Goal: Task Accomplishment & Management: Use online tool/utility

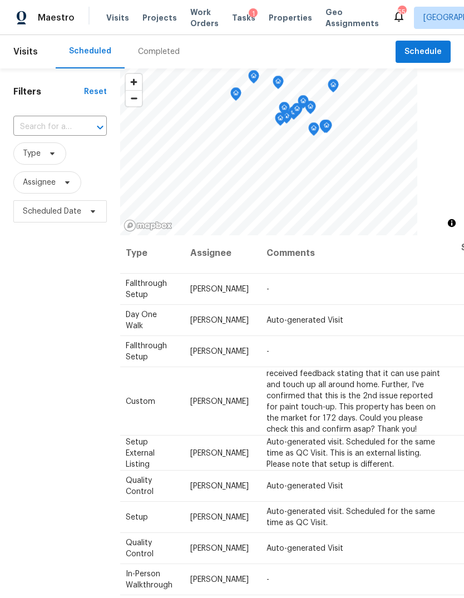
scroll to position [2, 95]
click at [0, 0] on icon at bounding box center [0, 0] width 0 height 0
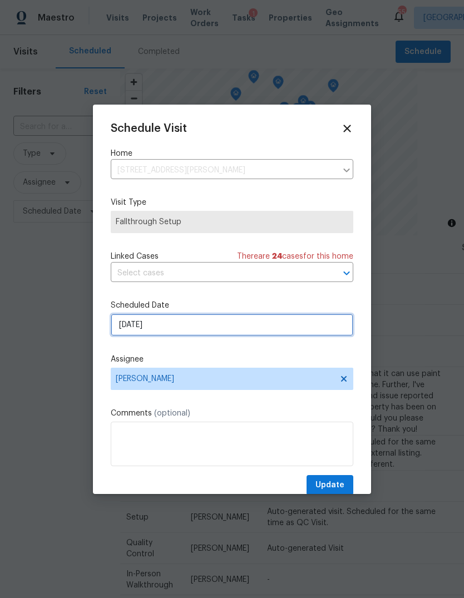
click at [212, 333] on input "8/19/2025" at bounding box center [232, 325] width 243 height 22
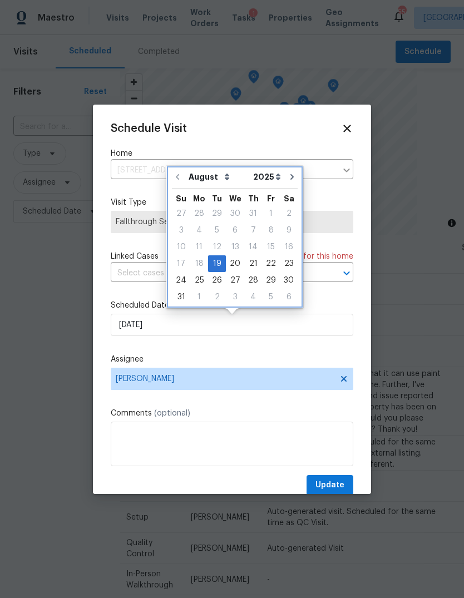
click at [291, 178] on icon "Go to next month" at bounding box center [292, 177] width 3 height 6
type input "9/19/2025"
select select "8"
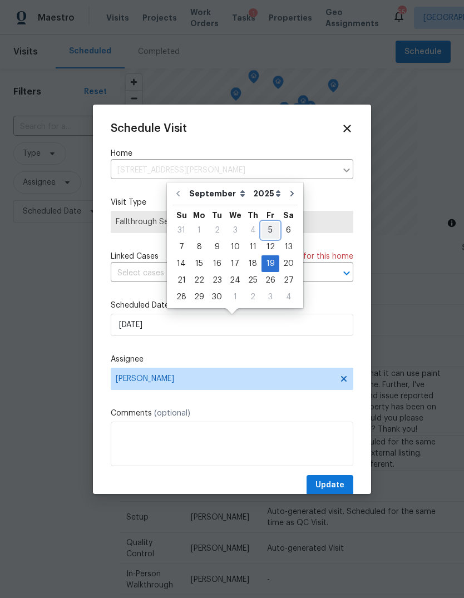
click at [267, 228] on div "5" at bounding box center [271, 231] width 18 height 16
type input "[DATE]"
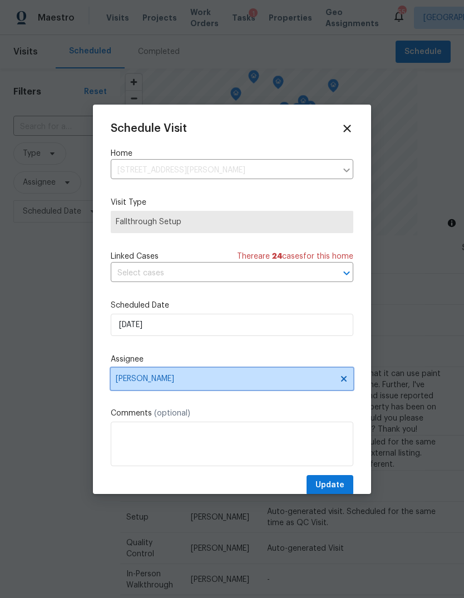
click at [165, 378] on span "[PERSON_NAME]" at bounding box center [225, 379] width 218 height 9
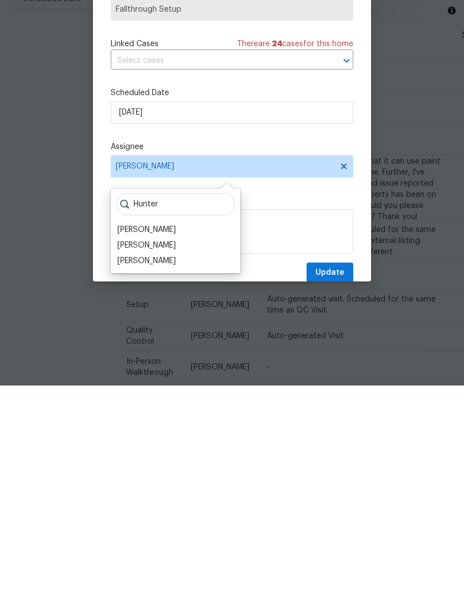
type input "Hunter"
click at [167, 437] on div "Hunter Anderson" at bounding box center [146, 442] width 58 height 11
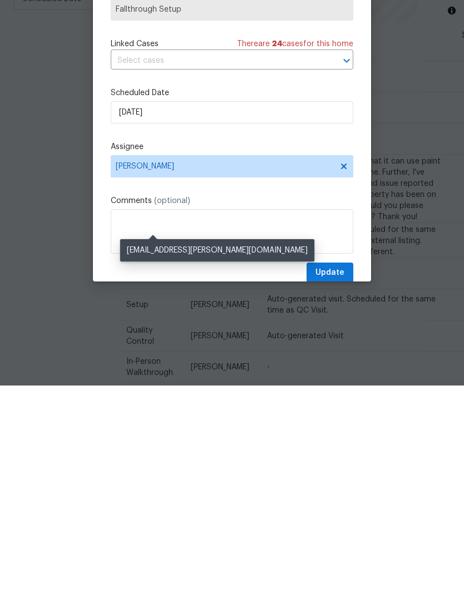
scroll to position [42, 0]
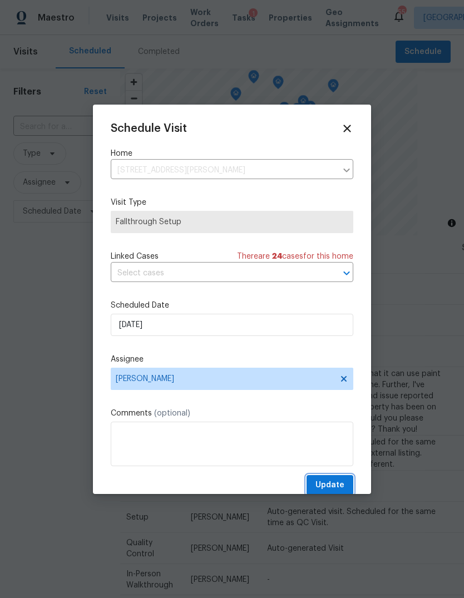
click at [341, 479] on button "Update" at bounding box center [330, 485] width 47 height 21
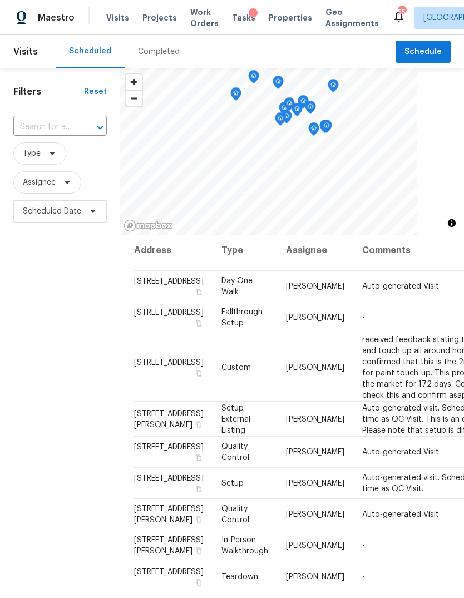
scroll to position [5, 0]
click at [363, 333] on td "-" at bounding box center [451, 317] width 195 height 31
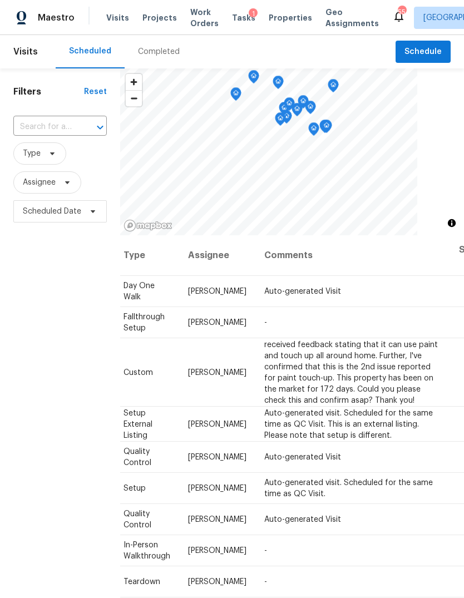
scroll to position [0, 95]
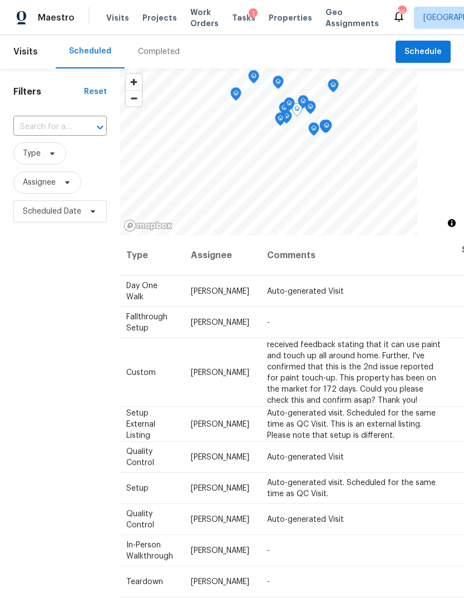
click at [0, 0] on icon at bounding box center [0, 0] width 0 height 0
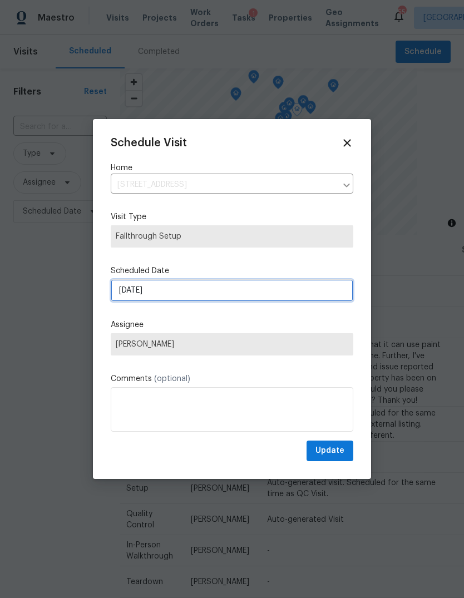
click at [188, 297] on input "9/2/2025" at bounding box center [232, 290] width 243 height 22
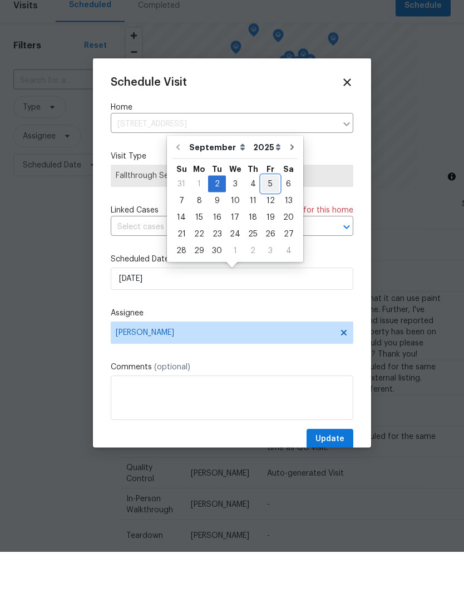
click at [267, 223] on div "5" at bounding box center [271, 231] width 18 height 16
type input "9/5/2025"
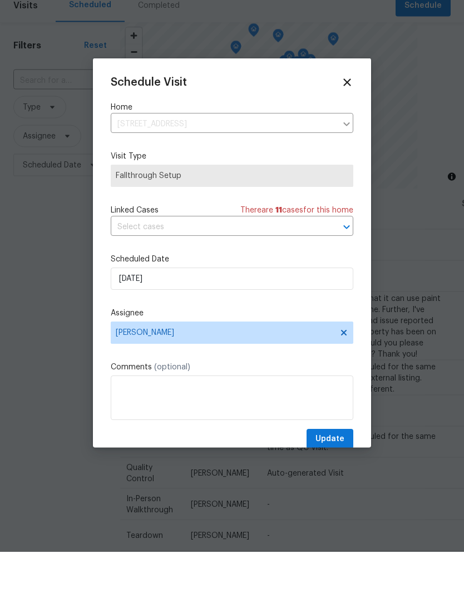
scroll to position [42, 0]
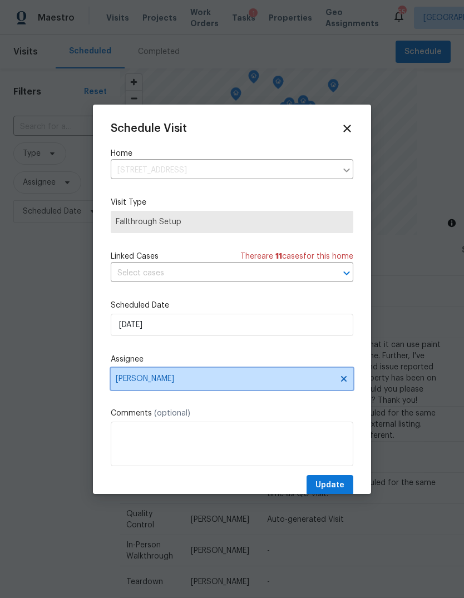
click at [213, 383] on span "[PERSON_NAME]" at bounding box center [225, 379] width 218 height 9
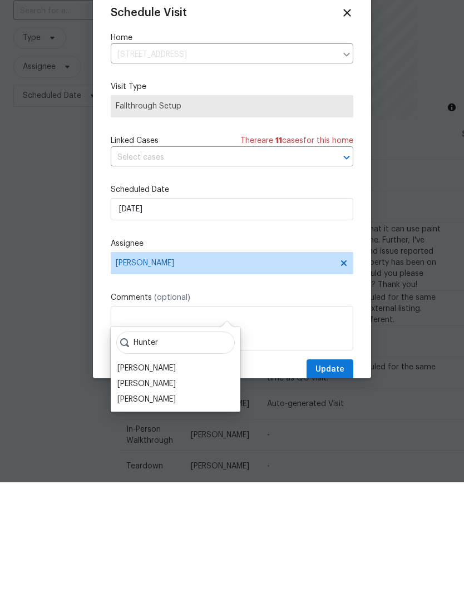
type input "Hunter"
click at [156, 479] on div "James Hunter" at bounding box center [146, 484] width 58 height 11
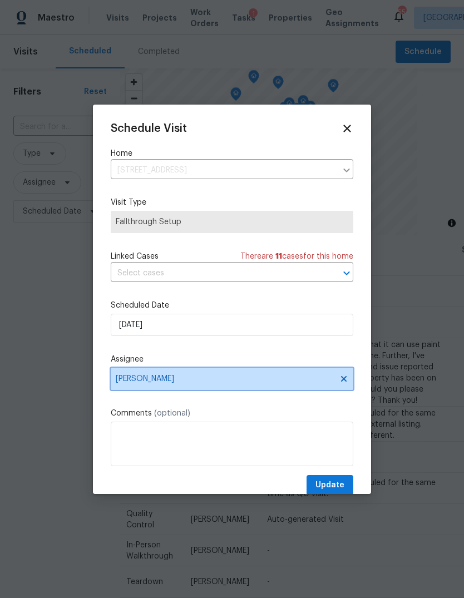
click at [344, 381] on icon at bounding box center [344, 379] width 6 height 6
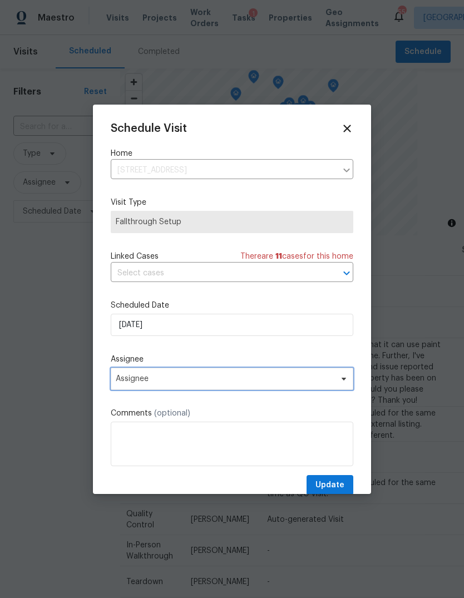
click at [180, 379] on span "Assignee" at bounding box center [225, 379] width 218 height 9
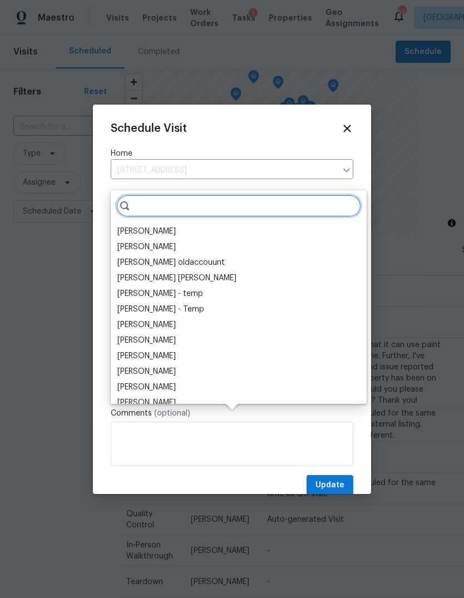
click at [182, 195] on input "search" at bounding box center [238, 206] width 245 height 22
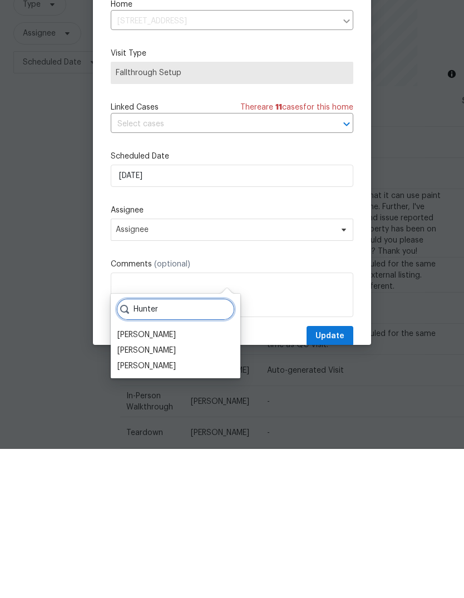
type input "Hunter"
click at [171, 510] on div "Hunter Anderson" at bounding box center [146, 515] width 58 height 11
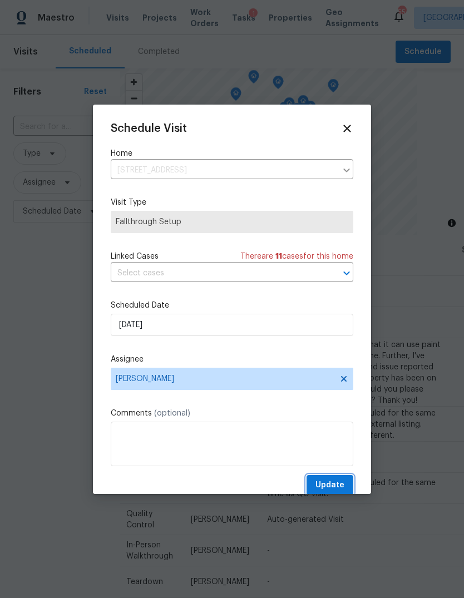
click at [339, 483] on span "Update" at bounding box center [330, 486] width 29 height 14
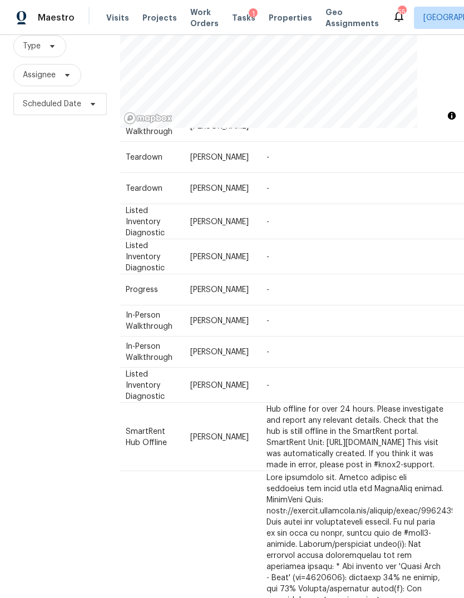
scroll to position [286, 95]
click at [0, 0] on icon at bounding box center [0, 0] width 0 height 0
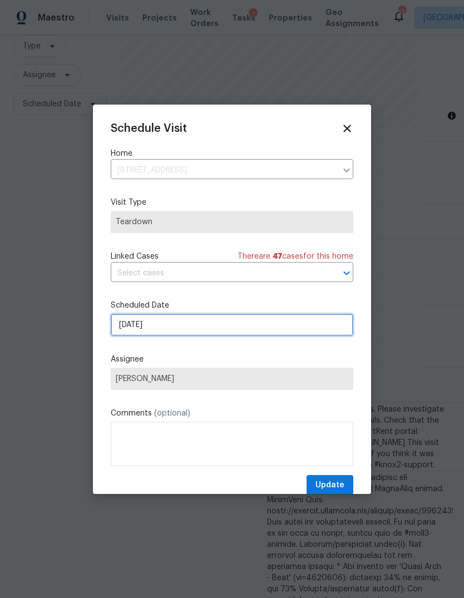
click at [171, 327] on input "9/4/2025" at bounding box center [232, 325] width 243 height 22
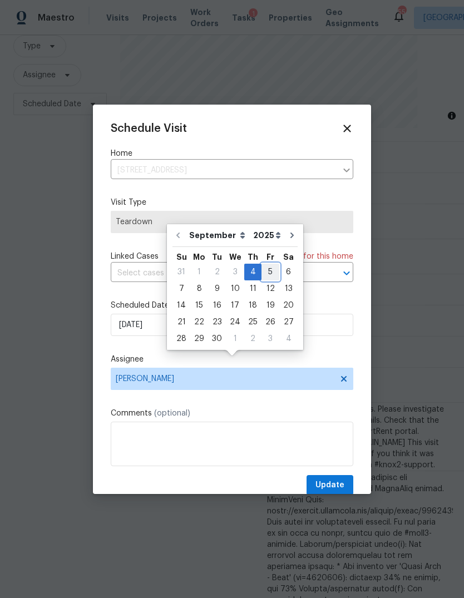
click at [266, 264] on div "5" at bounding box center [271, 272] width 18 height 16
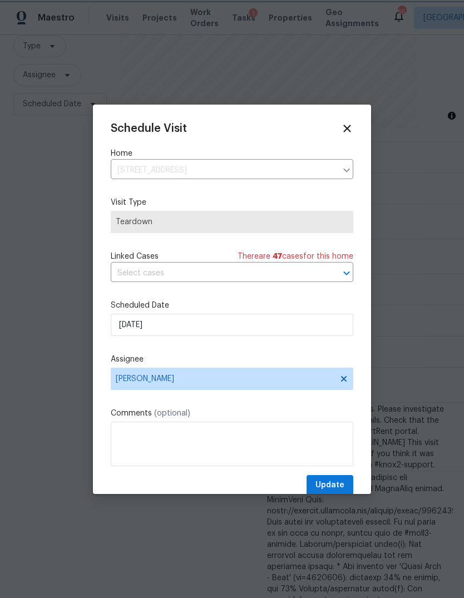
type input "9/5/2025"
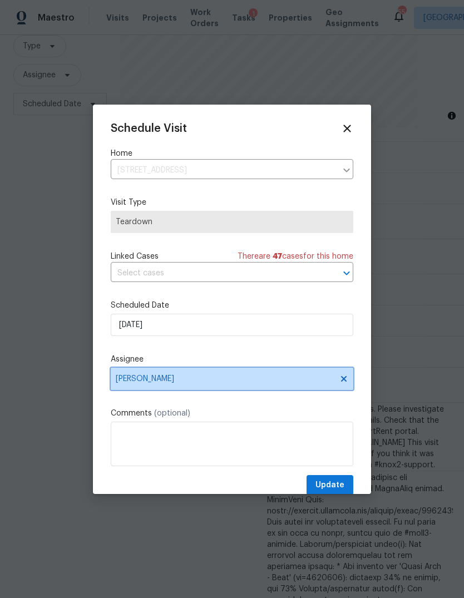
click at [197, 381] on span "[PERSON_NAME]" at bounding box center [225, 379] width 218 height 9
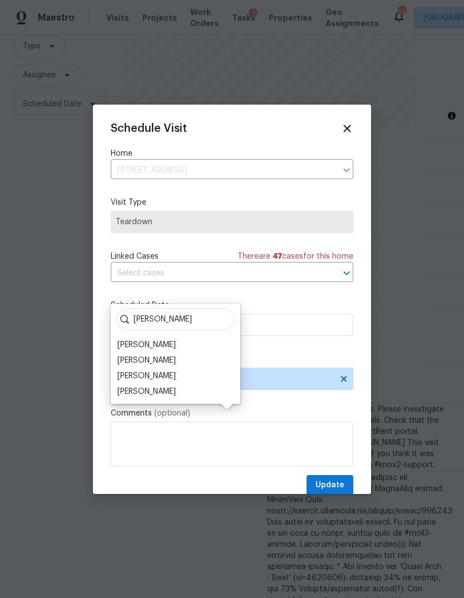
type input "Hunt"
click at [173, 371] on div "Hunter Anderson" at bounding box center [146, 376] width 58 height 11
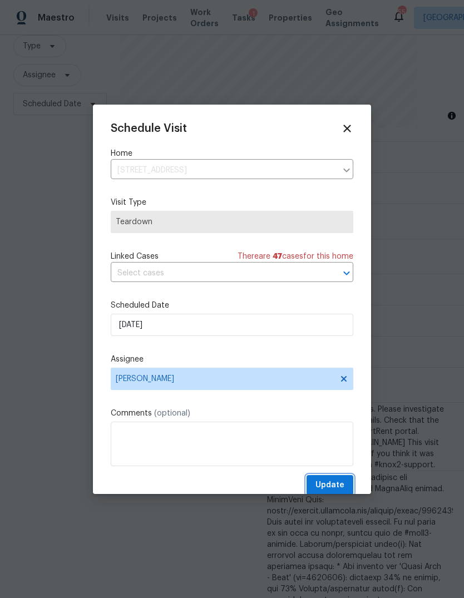
click at [338, 482] on span "Update" at bounding box center [330, 486] width 29 height 14
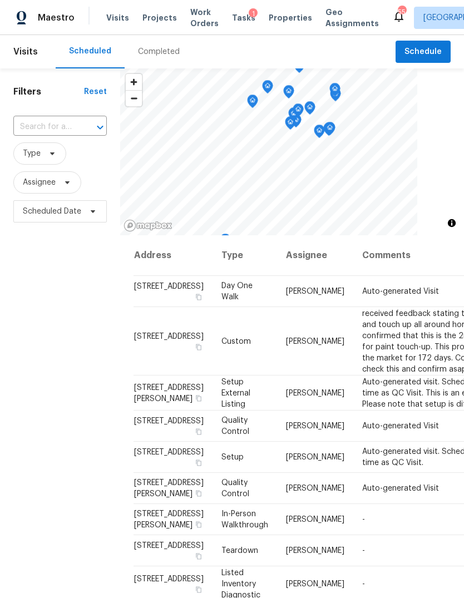
scroll to position [0, 0]
click at [426, 45] on span "Schedule" at bounding box center [423, 52] width 37 height 14
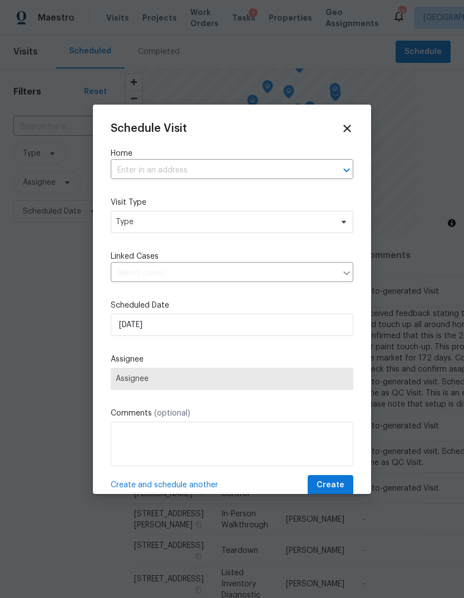
click at [200, 173] on input "text" at bounding box center [217, 170] width 212 height 17
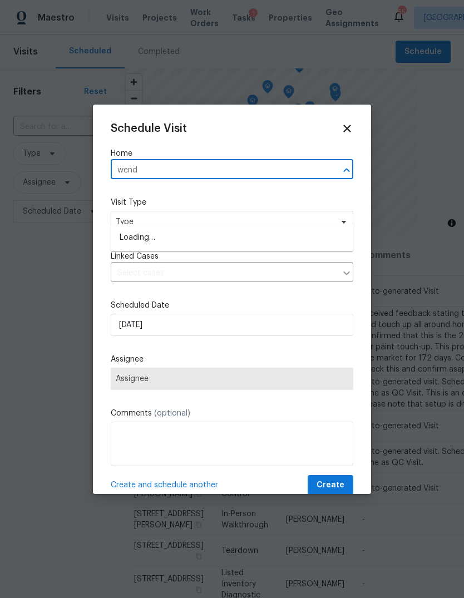
type input "wendy"
click at [235, 229] on li "709 Wendy Way, Durham, NC 27712" at bounding box center [232, 238] width 243 height 18
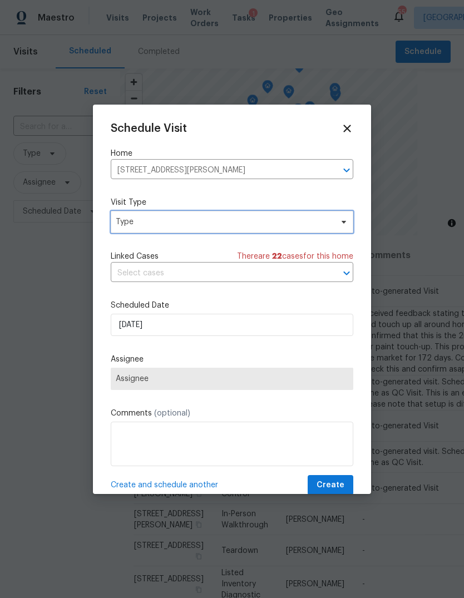
click at [215, 223] on span "Type" at bounding box center [224, 222] width 217 height 11
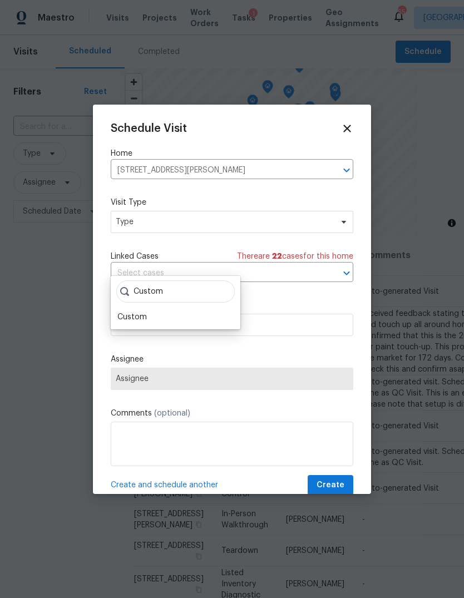
type input "Custom"
click at [141, 312] on div "Custom" at bounding box center [132, 317] width 30 height 11
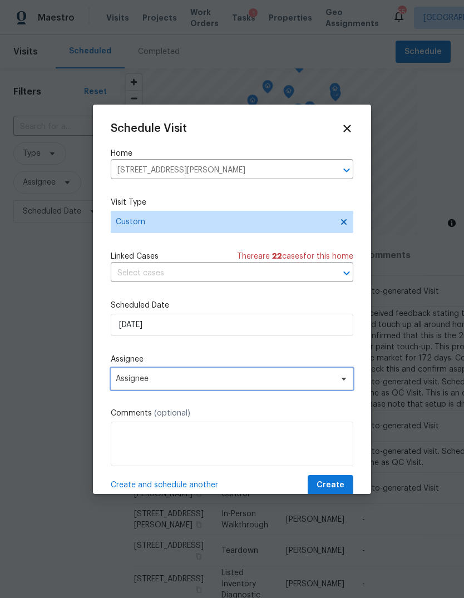
click at [227, 389] on span "Assignee" at bounding box center [232, 379] width 243 height 22
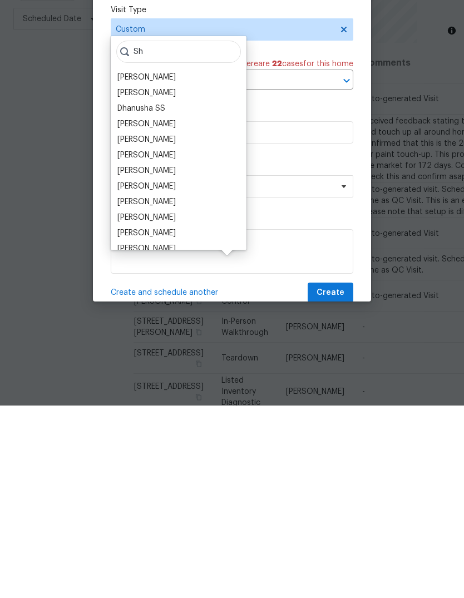
type input "S"
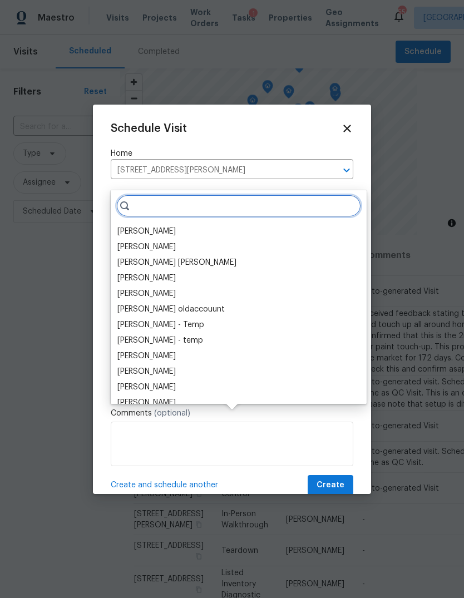
click at [193, 195] on input "search" at bounding box center [238, 206] width 245 height 22
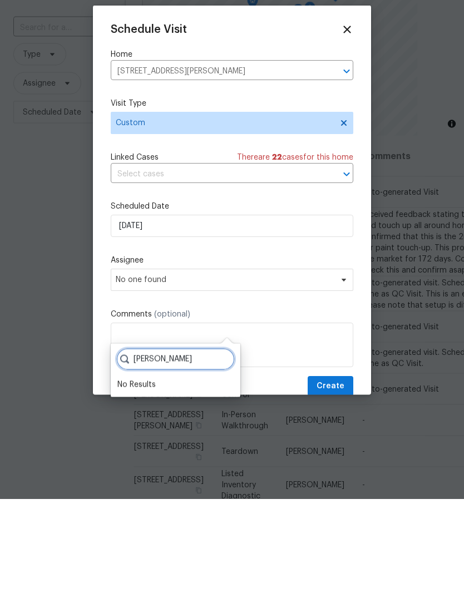
type input "Shawn"
click at [342, 122] on icon at bounding box center [347, 128] width 12 height 12
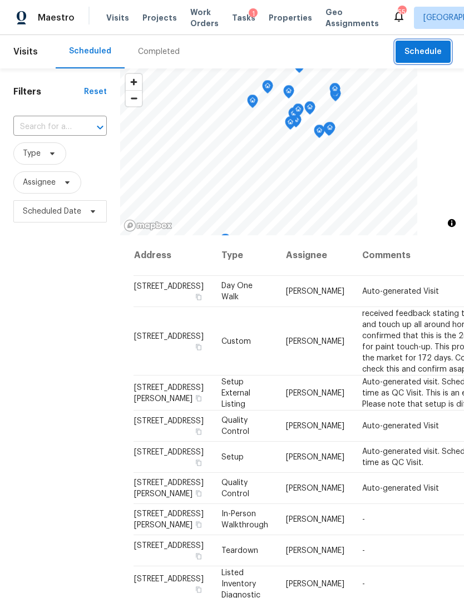
click at [428, 45] on span "Schedule" at bounding box center [423, 52] width 37 height 14
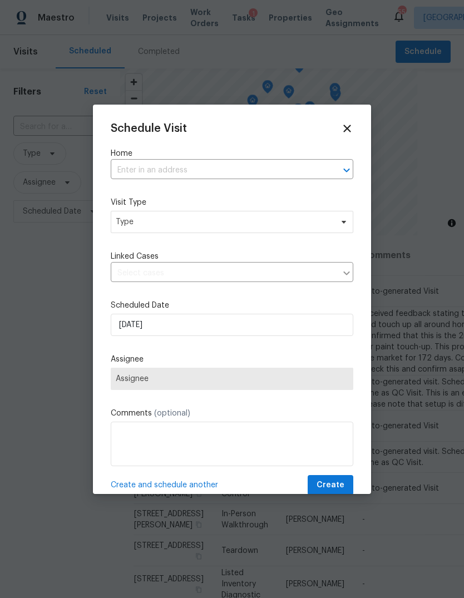
click at [237, 168] on input "text" at bounding box center [217, 170] width 212 height 17
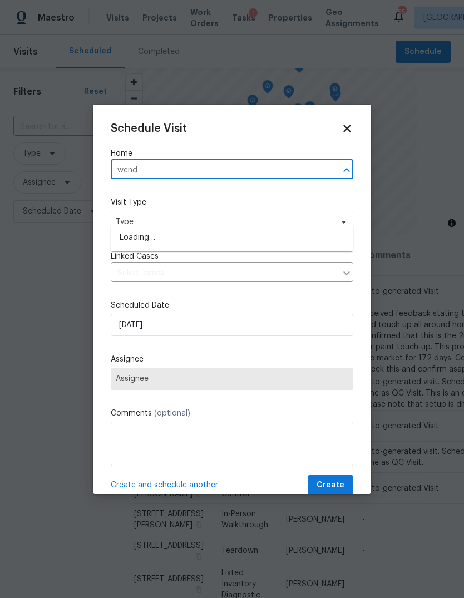
type input "wendy"
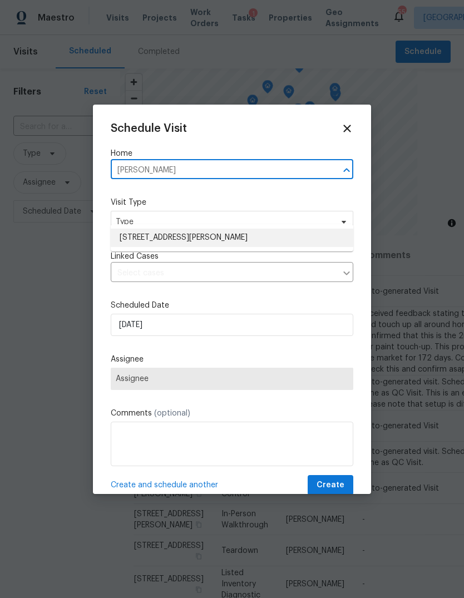
click at [182, 229] on li "709 Wendy Way, Durham, NC 27712" at bounding box center [232, 238] width 243 height 18
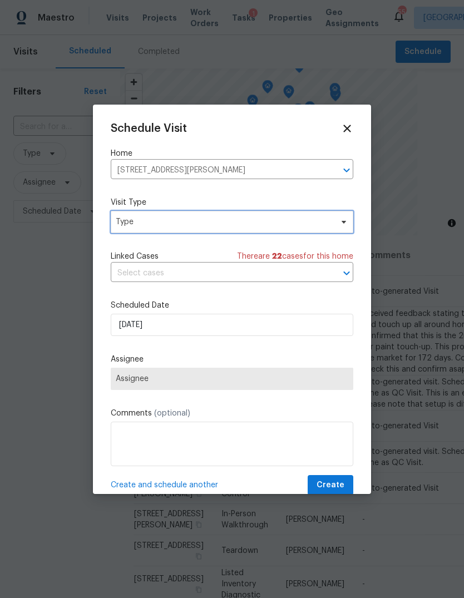
click at [215, 219] on span "Type" at bounding box center [224, 222] width 217 height 11
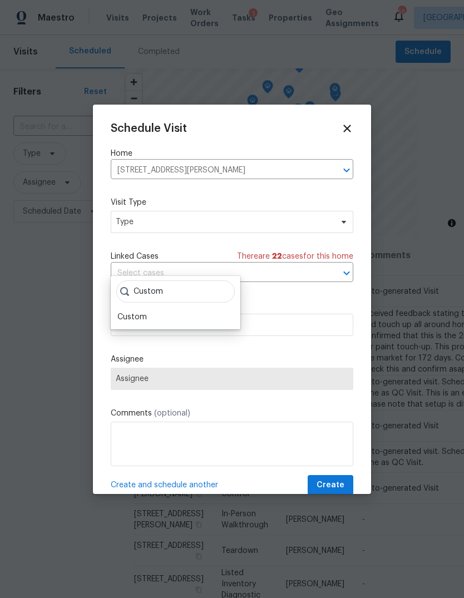
type input "Custom"
click at [144, 312] on div "Custom" at bounding box center [132, 317] width 30 height 11
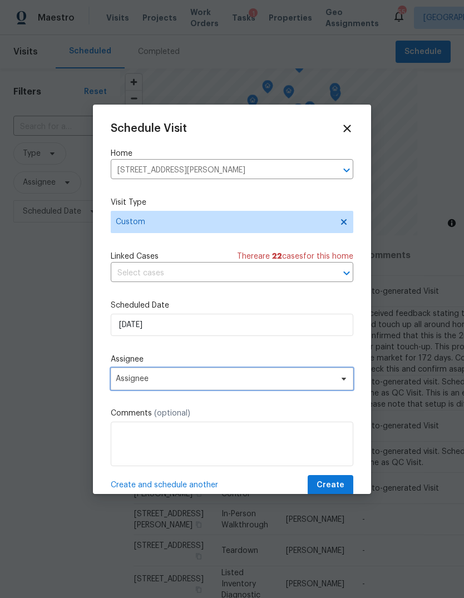
click at [196, 377] on span "Assignee" at bounding box center [225, 379] width 218 height 9
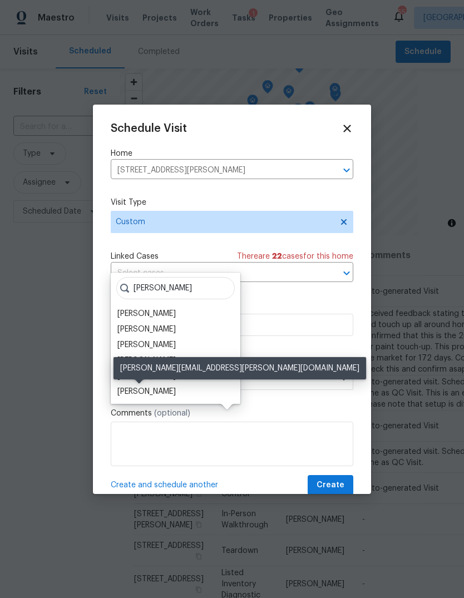
type input "Shaw"
click at [157, 386] on div "Shawn Wise" at bounding box center [146, 391] width 58 height 11
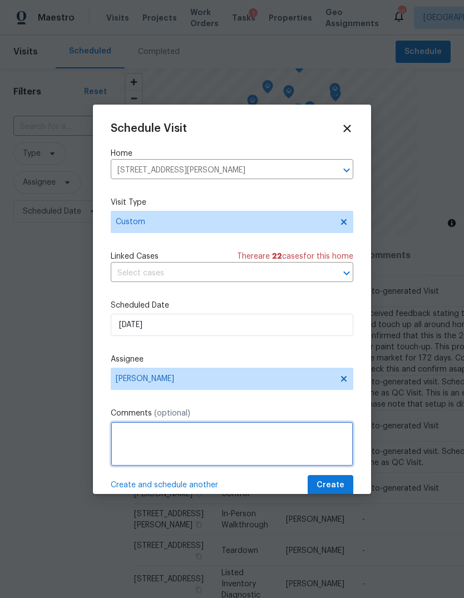
click at [223, 448] on textarea at bounding box center [232, 444] width 243 height 45
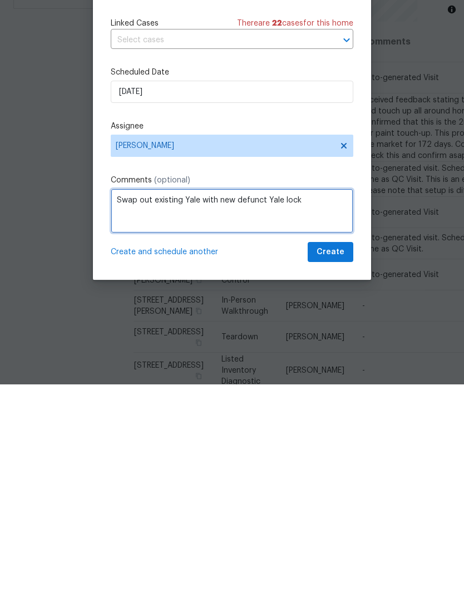
scroll to position [22, 0]
type textarea "Swap out existing Yale with new defunct Yale lock"
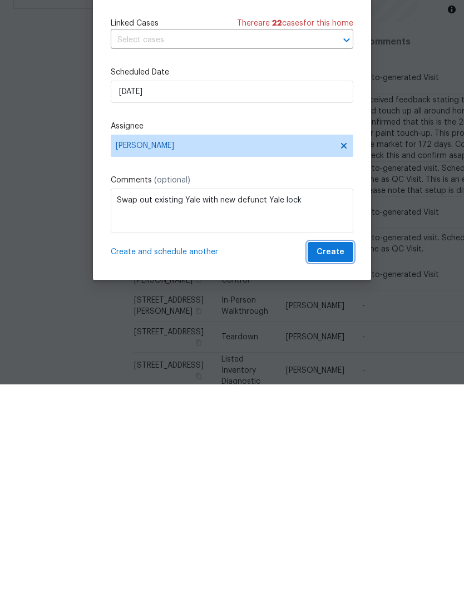
click at [341, 459] on span "Create" at bounding box center [331, 466] width 28 height 14
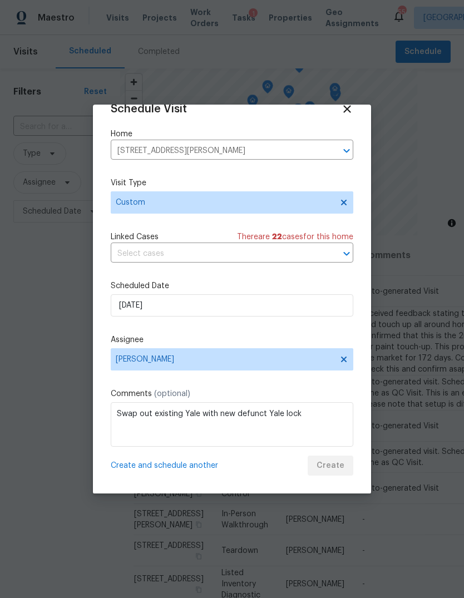
scroll to position [0, 0]
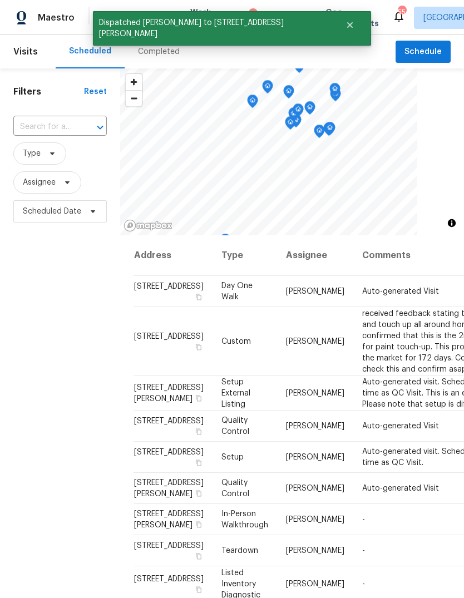
click at [46, 342] on div "Filters Reset ​ Type Assignee Scheduled Date" at bounding box center [60, 391] width 120 height 646
click at [346, 27] on icon "Close" at bounding box center [350, 25] width 9 height 9
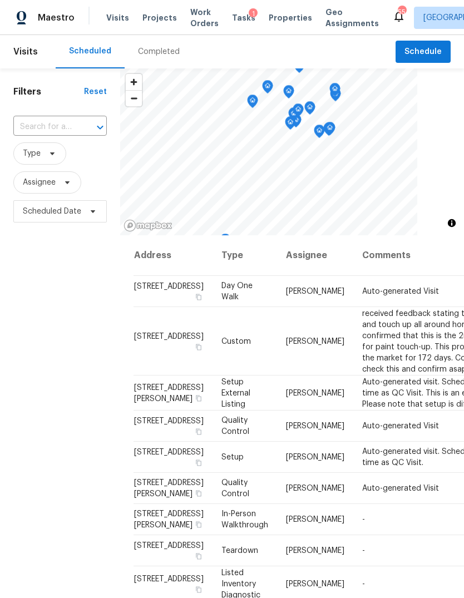
scroll to position [42, 0]
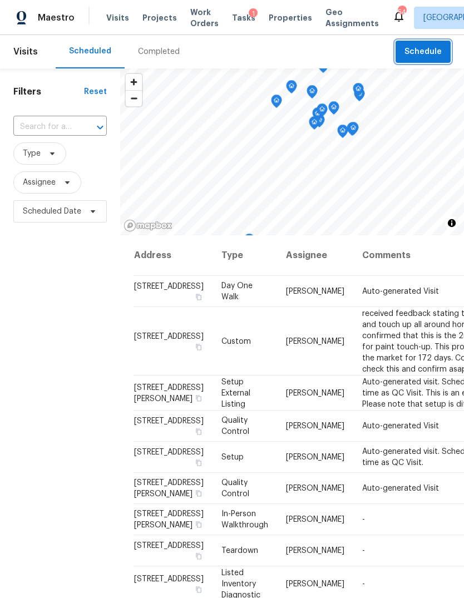
click at [435, 45] on span "Schedule" at bounding box center [423, 52] width 37 height 14
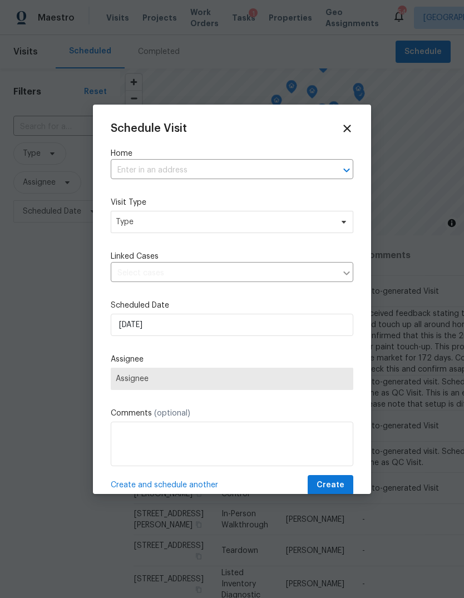
click at [198, 165] on input "text" at bounding box center [217, 170] width 212 height 17
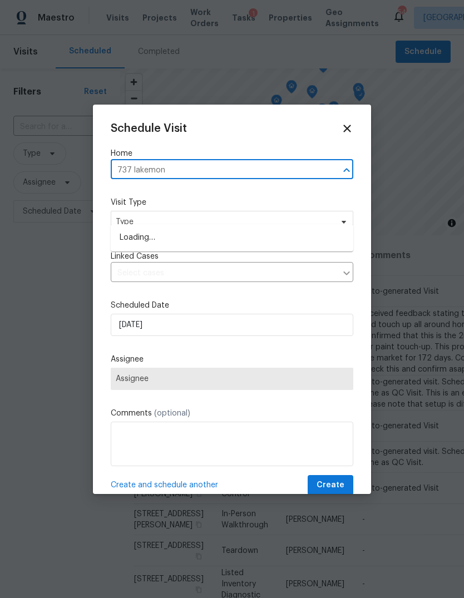
type input "737 lakemont"
click at [175, 229] on li "737 Lakemont Dr, Clayton, NC 27520" at bounding box center [232, 238] width 243 height 18
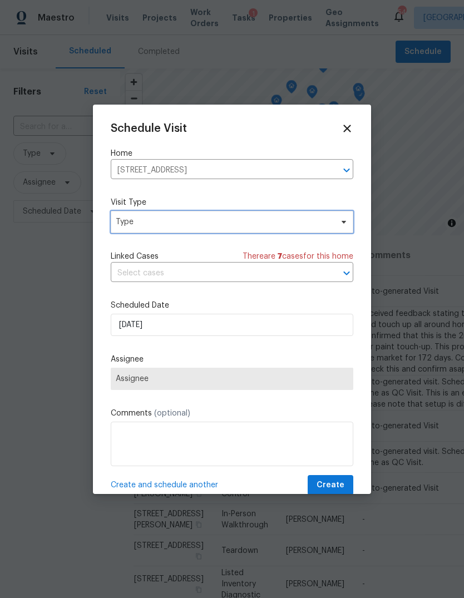
click at [200, 222] on span "Type" at bounding box center [224, 222] width 217 height 11
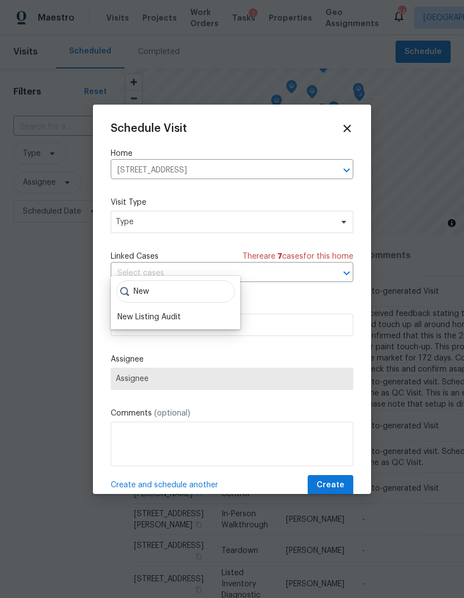
type input "New"
click at [166, 312] on div "New Listing Audit" at bounding box center [148, 317] width 63 height 11
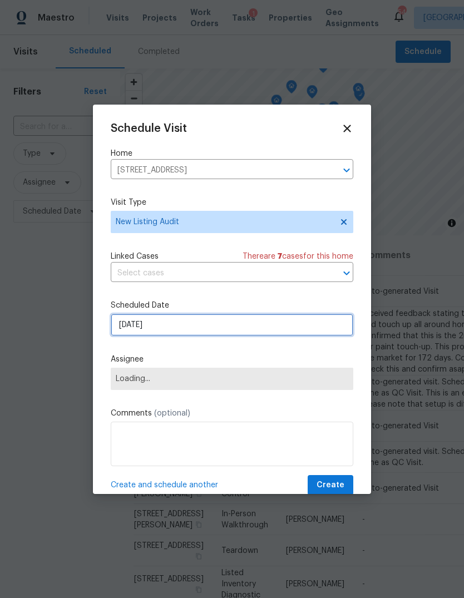
click at [222, 329] on input "9/5/2025" at bounding box center [232, 325] width 243 height 22
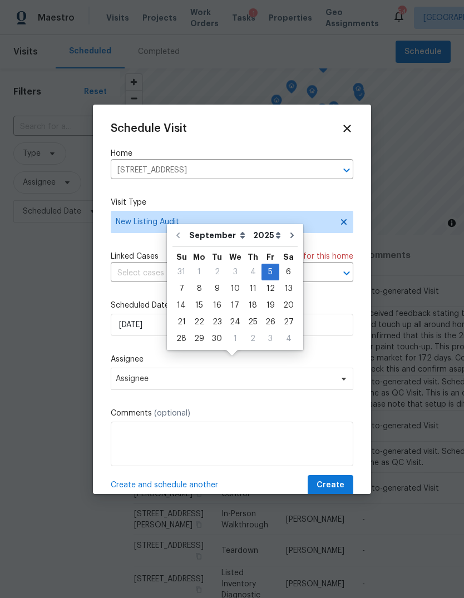
click at [301, 360] on label "Assignee" at bounding box center [232, 359] width 243 height 11
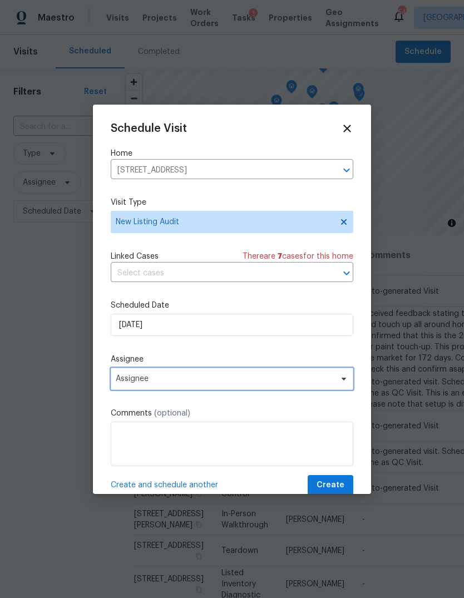
click at [207, 382] on span "Assignee" at bounding box center [225, 379] width 218 height 9
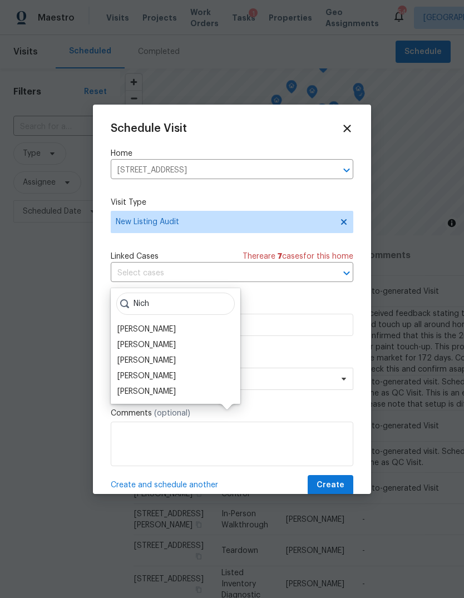
type input "Nich"
click at [171, 340] on div "[PERSON_NAME]" at bounding box center [146, 345] width 58 height 11
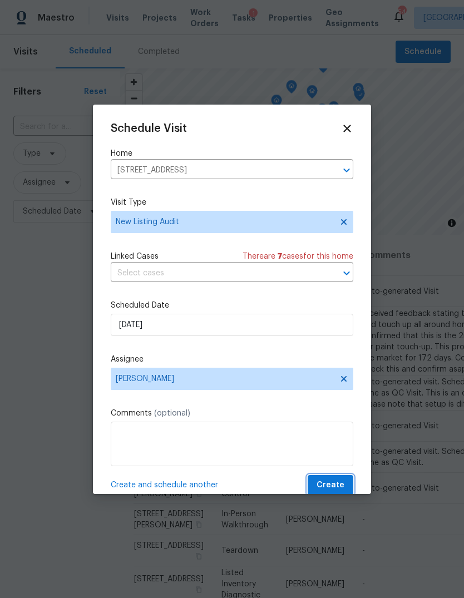
click at [336, 482] on span "Create" at bounding box center [331, 486] width 28 height 14
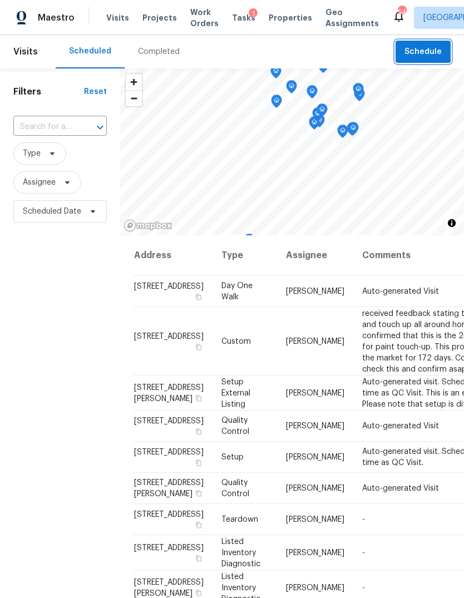
click at [431, 51] on span "Schedule" at bounding box center [423, 52] width 37 height 14
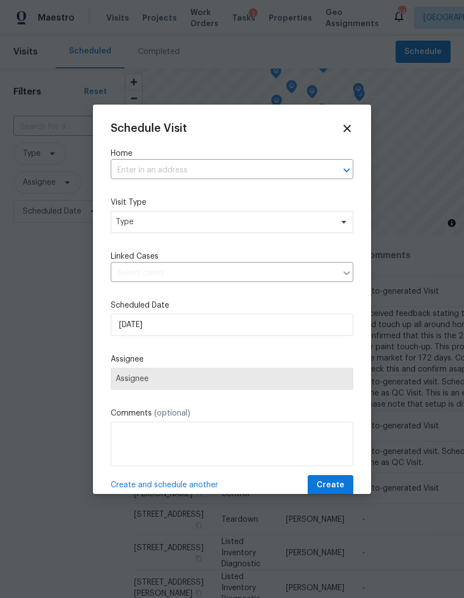
click at [169, 173] on input "text" at bounding box center [217, 170] width 212 height 17
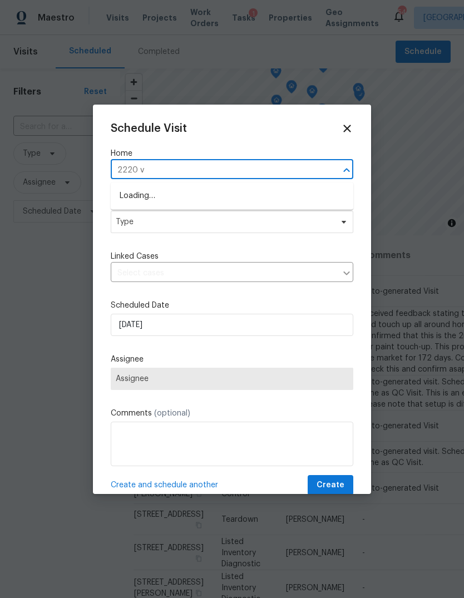
type input "2220 va"
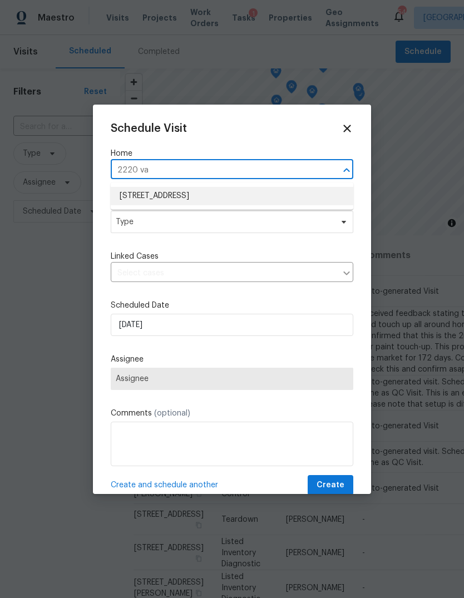
click at [185, 198] on li "2220 Valley Edge Dr Unit 103, Raleigh, NC 27614" at bounding box center [232, 196] width 243 height 18
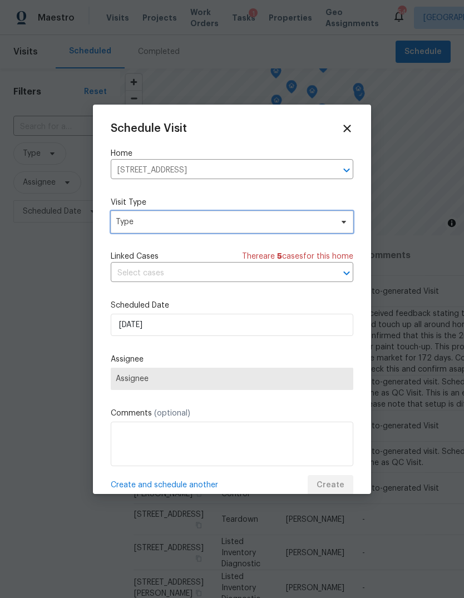
click at [213, 225] on span "Type" at bounding box center [224, 222] width 217 height 11
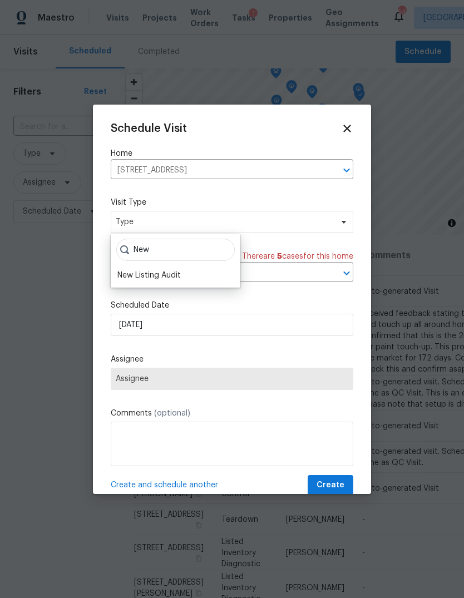
type input "New"
click at [180, 274] on div "New Listing Audit" at bounding box center [148, 275] width 63 height 11
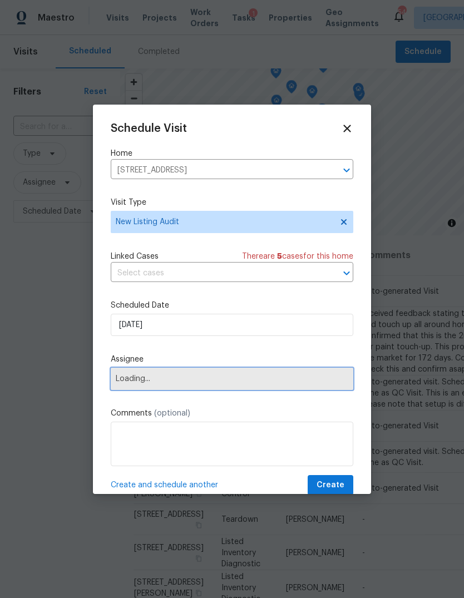
click at [205, 382] on span "Loading..." at bounding box center [232, 379] width 233 height 9
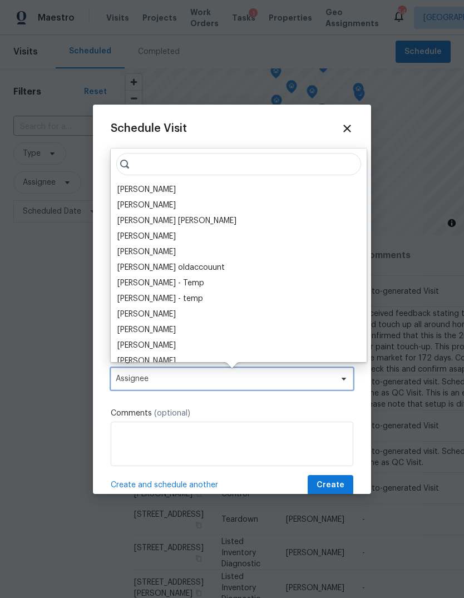
click at [171, 379] on span "Assignee" at bounding box center [225, 379] width 218 height 9
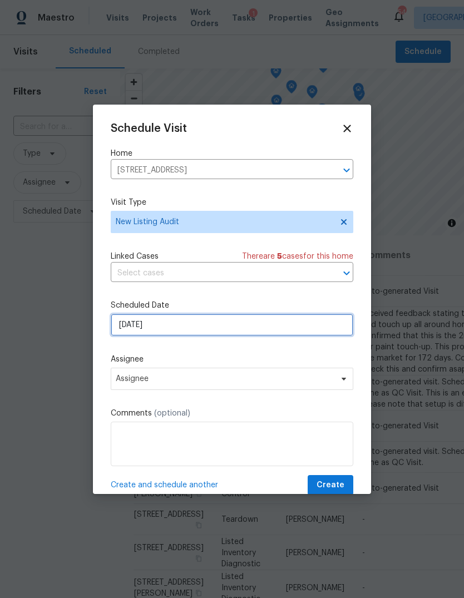
click at [154, 332] on input "9/5/2025" at bounding box center [232, 325] width 243 height 22
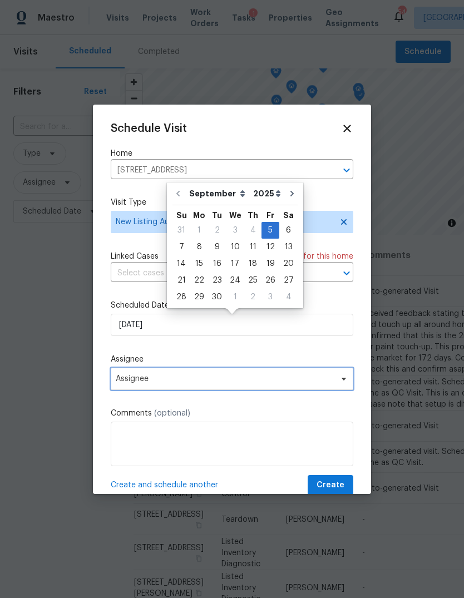
click at [220, 371] on span "Assignee" at bounding box center [232, 379] width 243 height 22
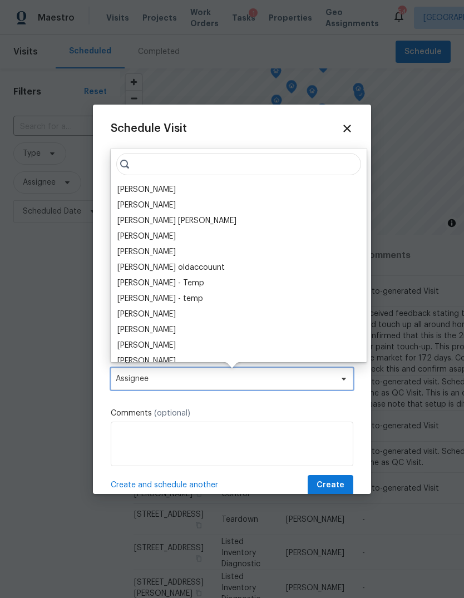
click at [170, 371] on span "Assignee" at bounding box center [232, 379] width 243 height 22
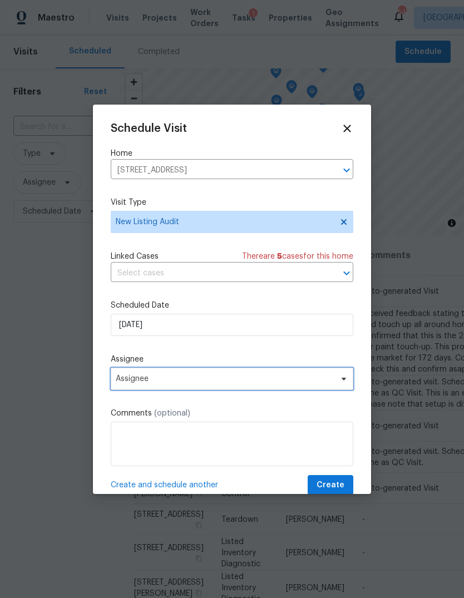
click at [180, 378] on span "Assignee" at bounding box center [225, 379] width 218 height 9
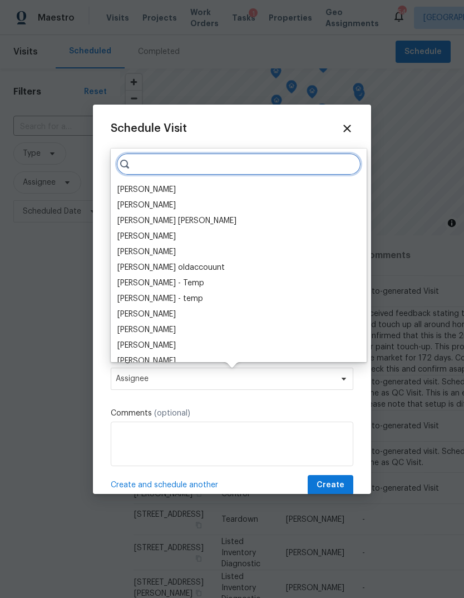
click at [196, 164] on input "search" at bounding box center [238, 164] width 245 height 22
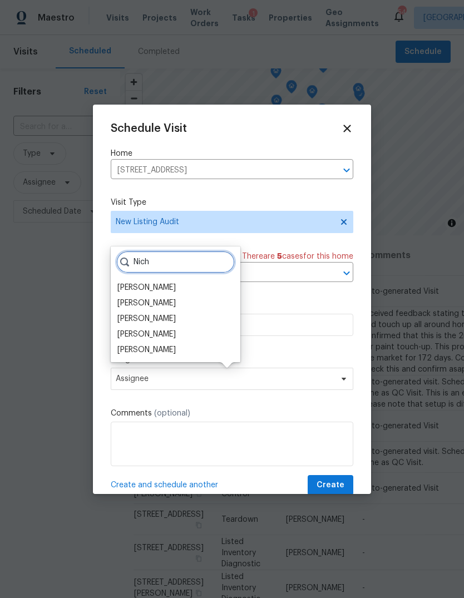
type input "Nich"
click at [164, 286] on div "[PERSON_NAME]" at bounding box center [146, 287] width 58 height 11
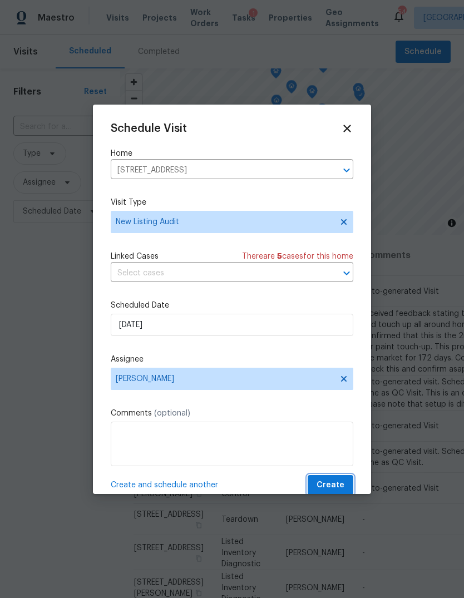
click at [335, 478] on button "Create" at bounding box center [331, 485] width 46 height 21
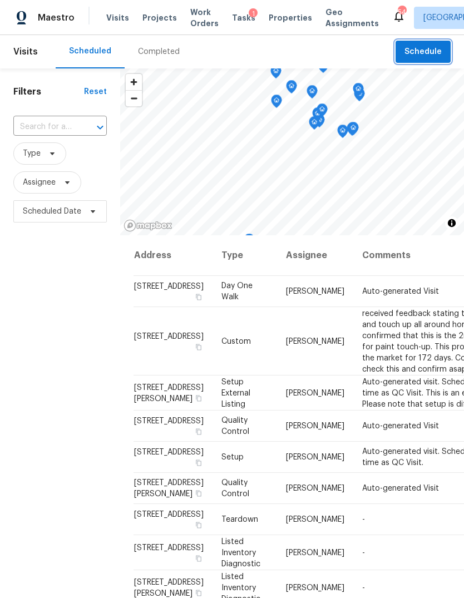
click at [439, 60] on button "Schedule" at bounding box center [423, 52] width 55 height 23
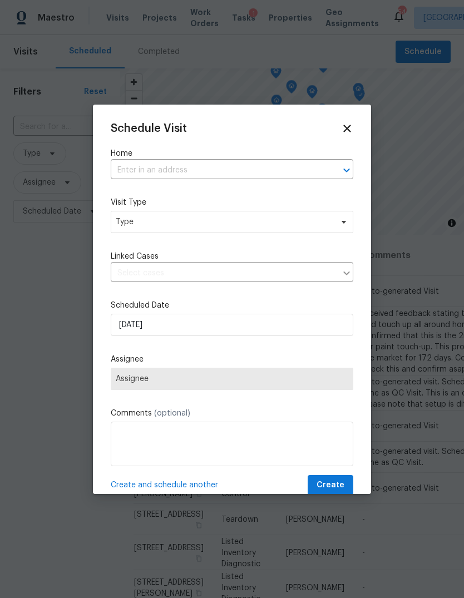
click at [196, 169] on input "text" at bounding box center [217, 170] width 212 height 17
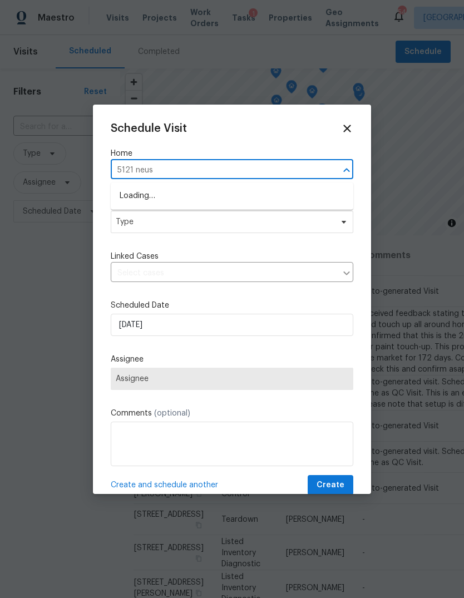
type input "5121 neuse"
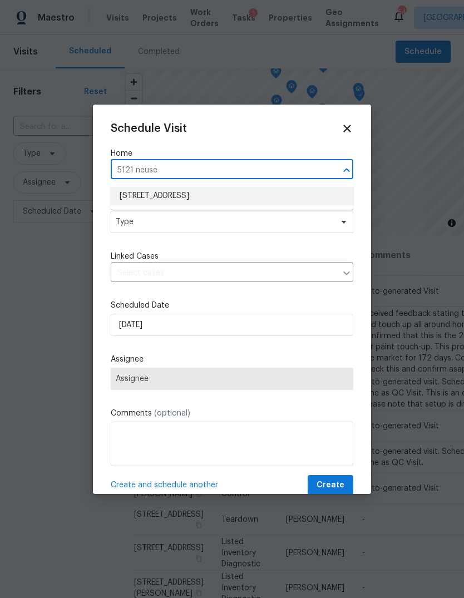
click at [199, 195] on li "5121 Neuse Commons Ln, Raleigh, NC 27616" at bounding box center [232, 196] width 243 height 18
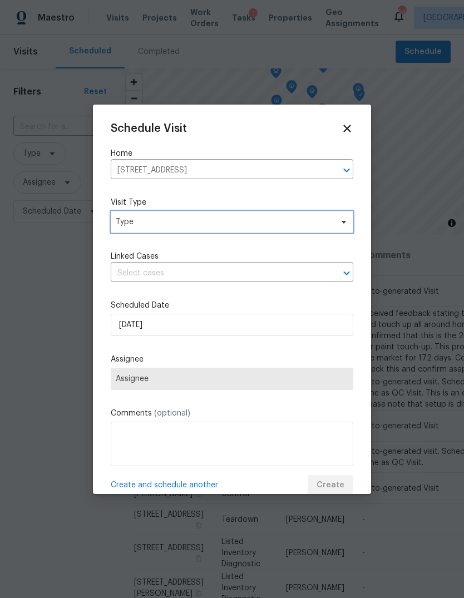
click at [202, 223] on span "Type" at bounding box center [224, 222] width 217 height 11
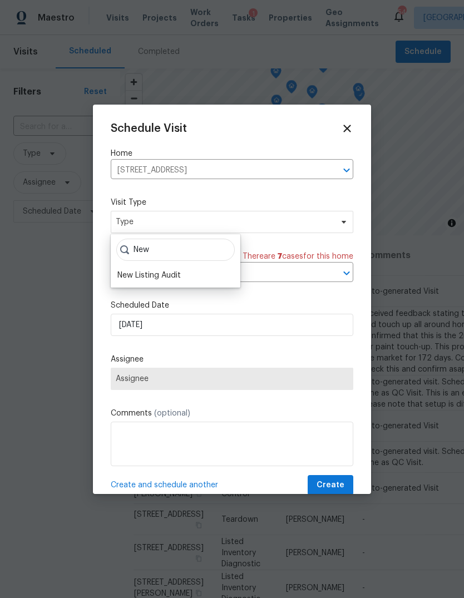
type input "New"
click at [168, 277] on div "New Listing Audit" at bounding box center [148, 275] width 63 height 11
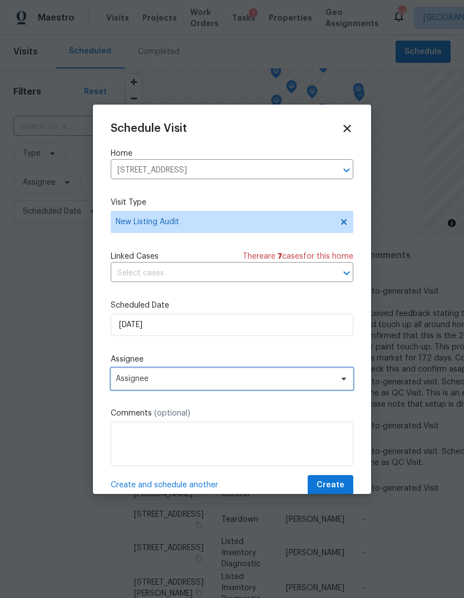
click at [241, 384] on span "Assignee" at bounding box center [225, 379] width 218 height 9
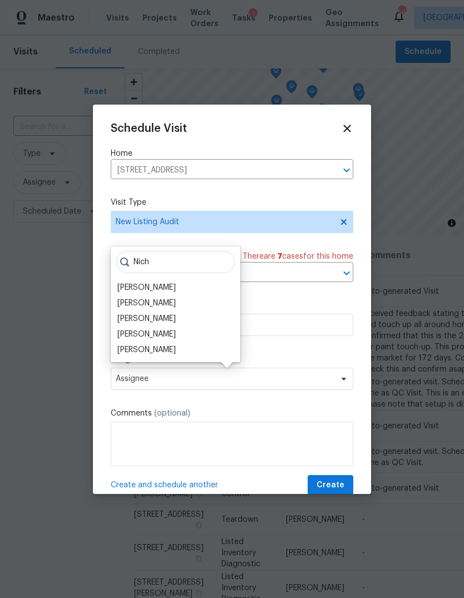
type input "Nich"
click at [166, 300] on div "[PERSON_NAME]" at bounding box center [146, 303] width 58 height 11
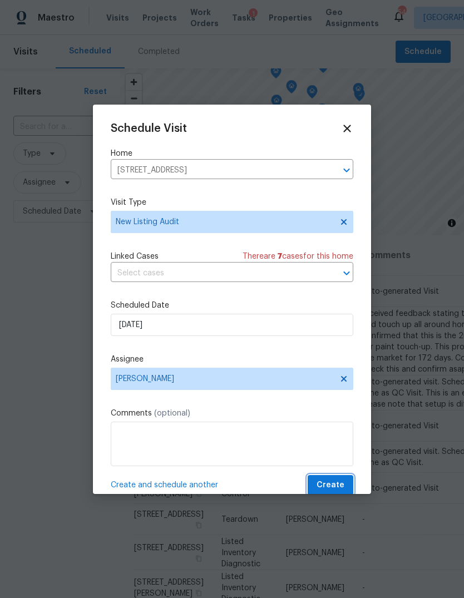
click at [338, 487] on span "Create" at bounding box center [331, 486] width 28 height 14
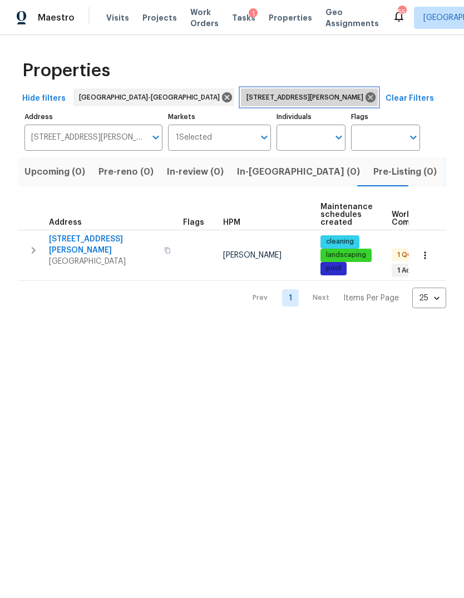
click at [366, 96] on icon at bounding box center [371, 97] width 10 height 10
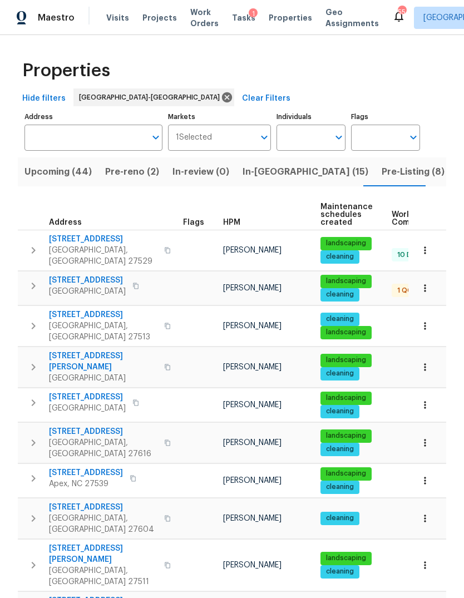
click at [382, 168] on span "Pre-Listing (8)" at bounding box center [413, 172] width 63 height 16
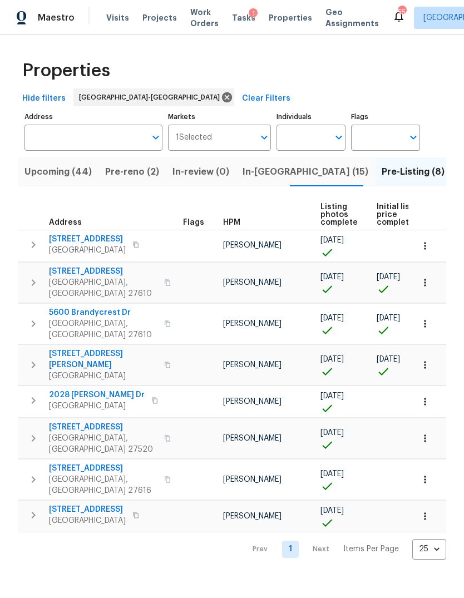
click at [27, 432] on icon "button" at bounding box center [33, 438] width 13 height 13
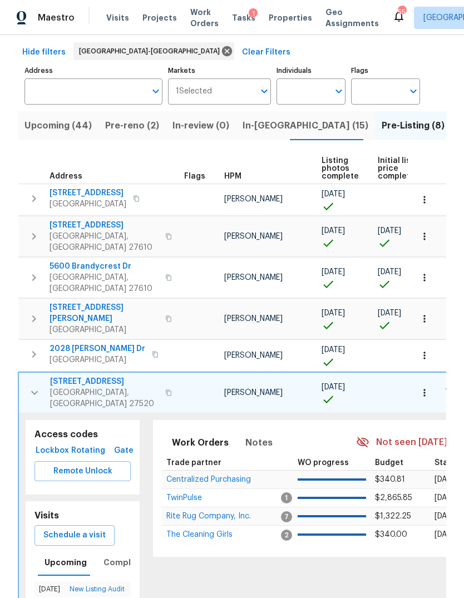
scroll to position [60, 0]
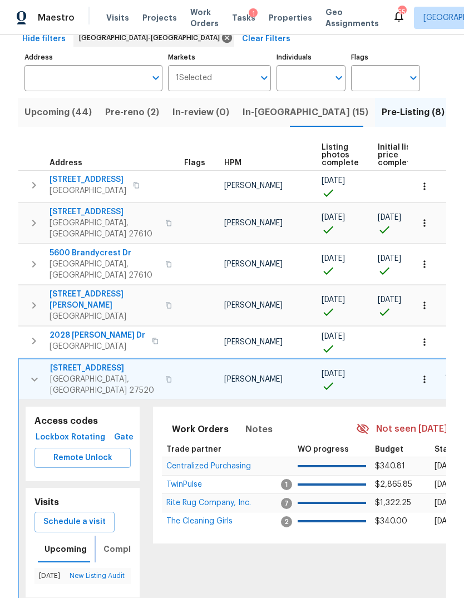
click at [110, 543] on span "Completed" at bounding box center [127, 550] width 47 height 14
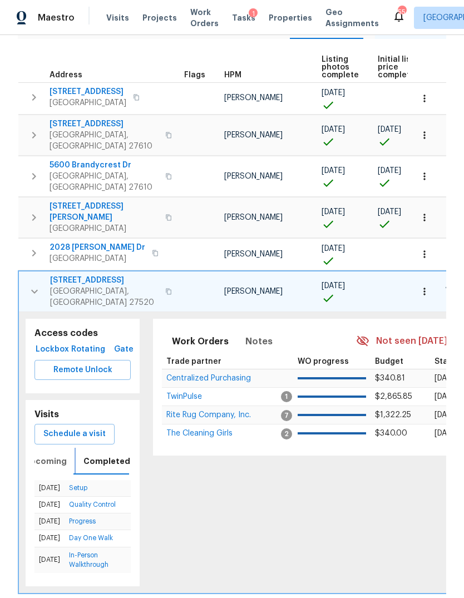
scroll to position [149, 0]
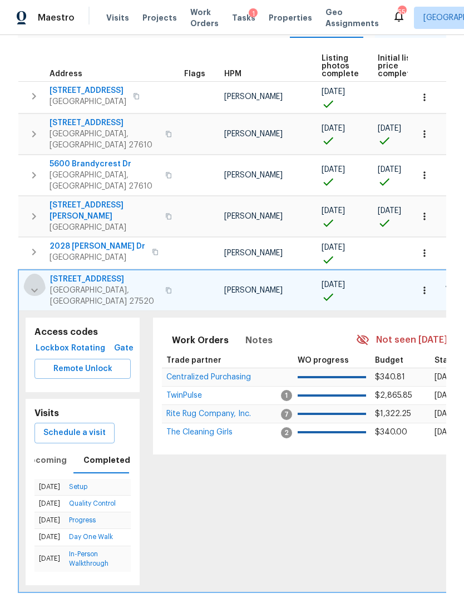
click at [32, 284] on icon "button" at bounding box center [34, 290] width 13 height 13
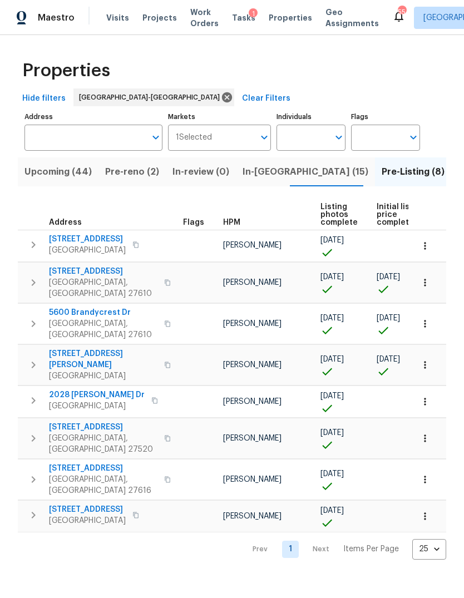
click at [28, 473] on icon "button" at bounding box center [33, 479] width 13 height 13
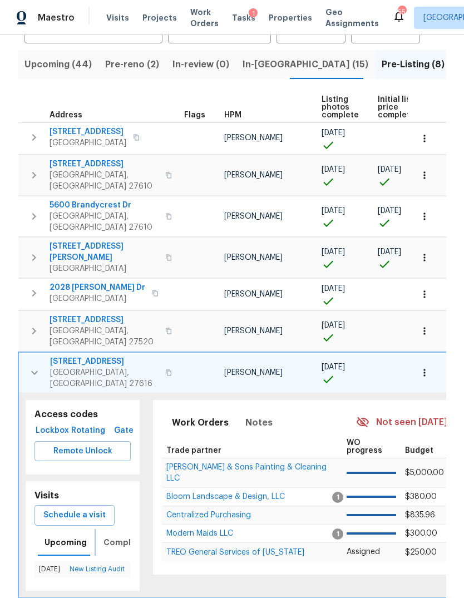
click at [122, 536] on span "Completed" at bounding box center [127, 543] width 47 height 14
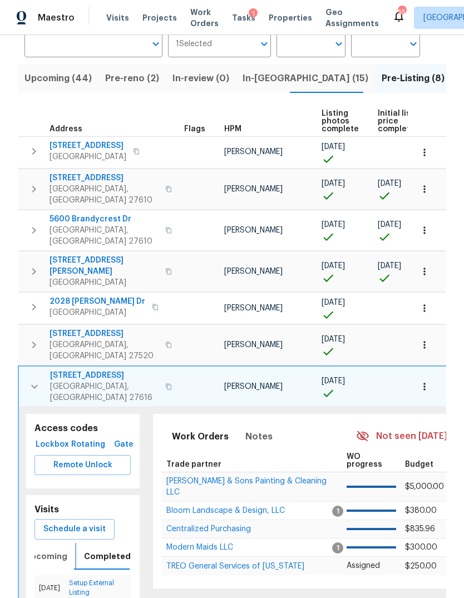
scroll to position [0, 20]
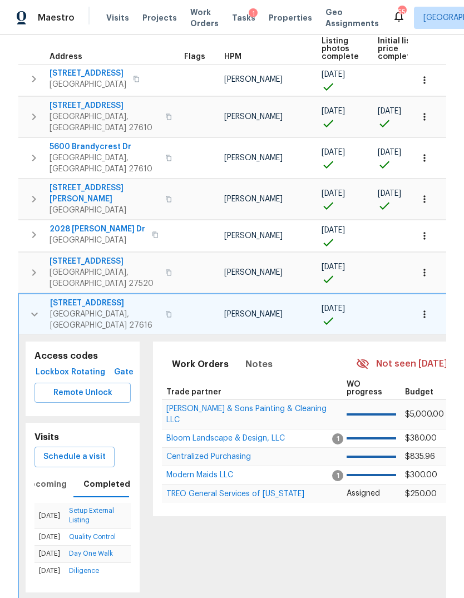
click at [38, 308] on icon "button" at bounding box center [34, 314] width 13 height 13
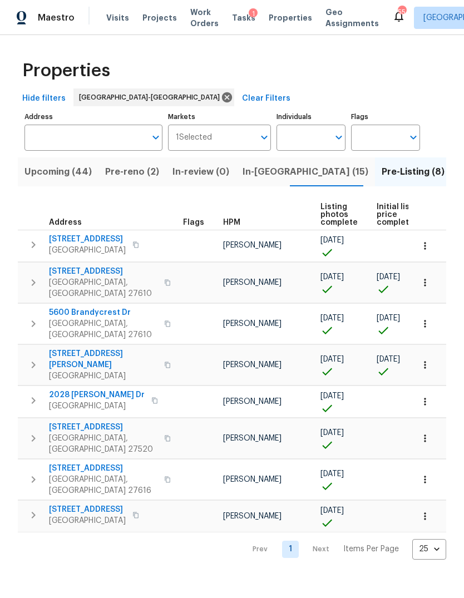
scroll to position [0, 0]
click at [30, 509] on icon "button" at bounding box center [33, 515] width 13 height 13
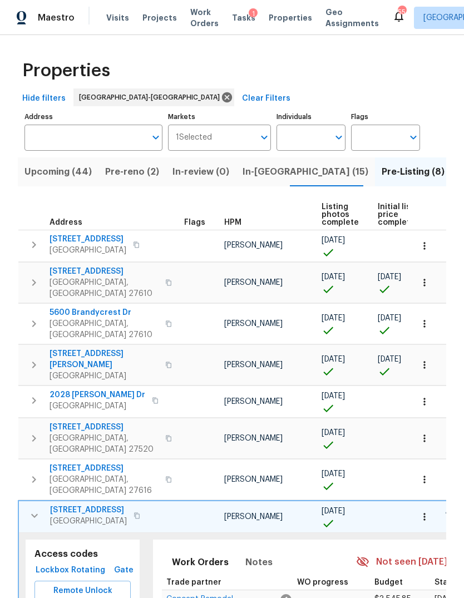
click at [122, 564] on span "Gate" at bounding box center [123, 571] width 27 height 14
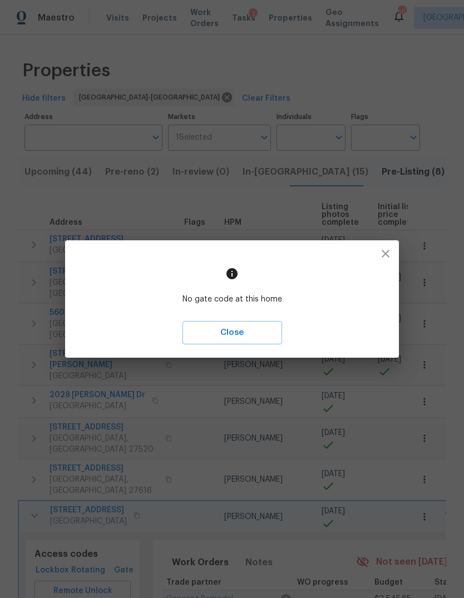
click at [386, 257] on icon "button" at bounding box center [385, 253] width 13 height 13
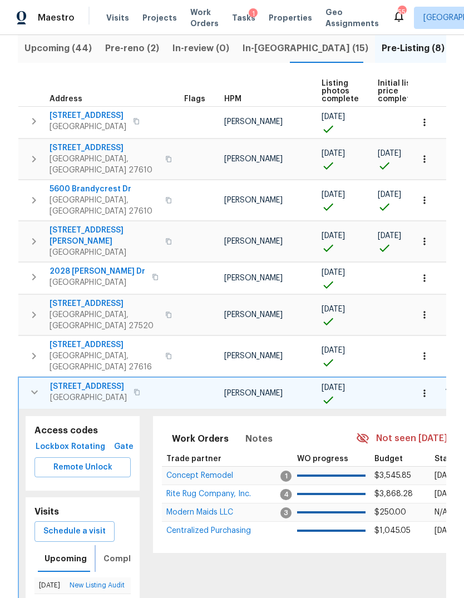
click at [120, 552] on span "Completed" at bounding box center [127, 559] width 47 height 14
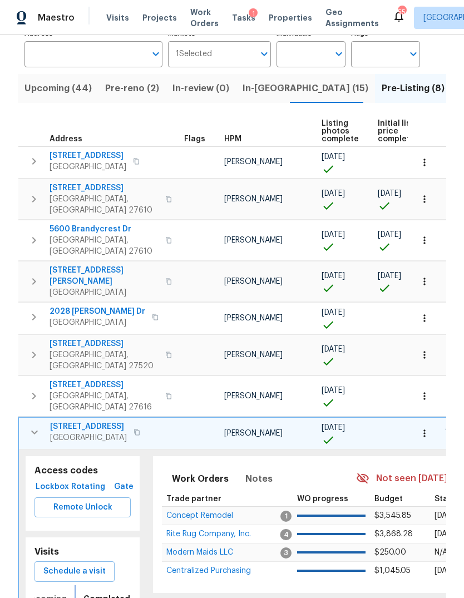
scroll to position [0, 20]
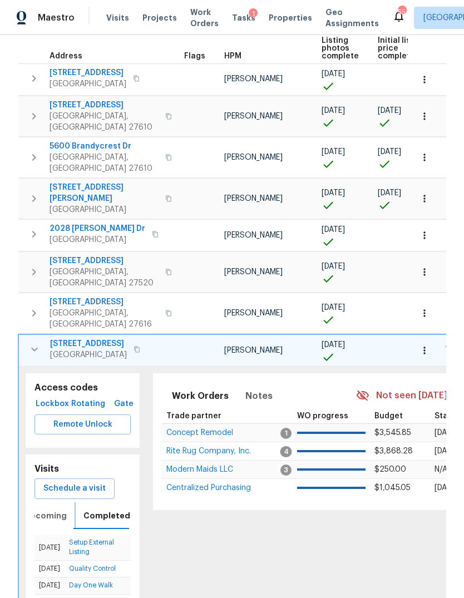
click at [51, 509] on span "Upcoming" at bounding box center [45, 516] width 42 height 14
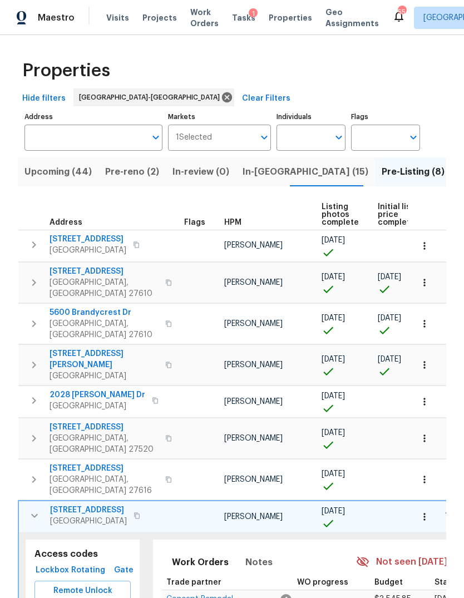
scroll to position [0, 0]
